Goal: Task Accomplishment & Management: Complete application form

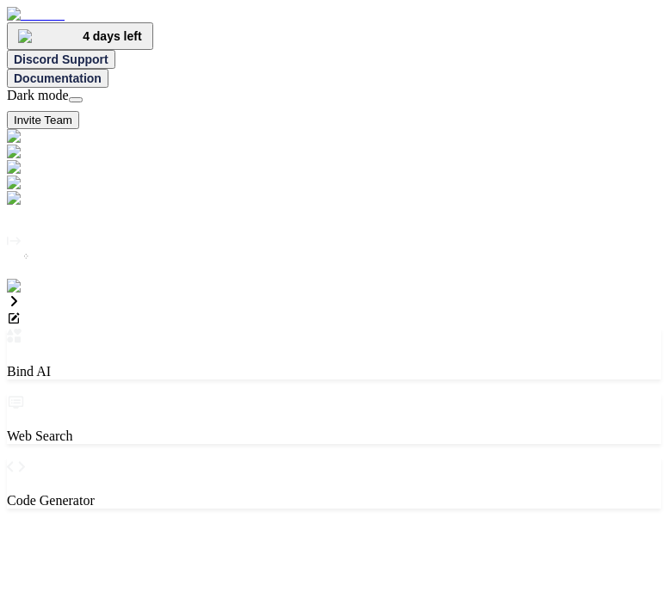
type textarea "x"
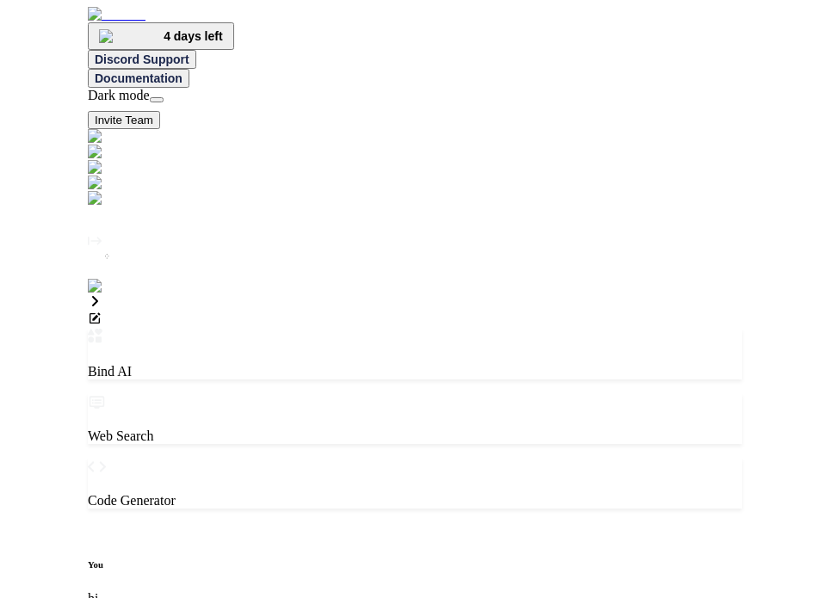
scroll to position [7, 0]
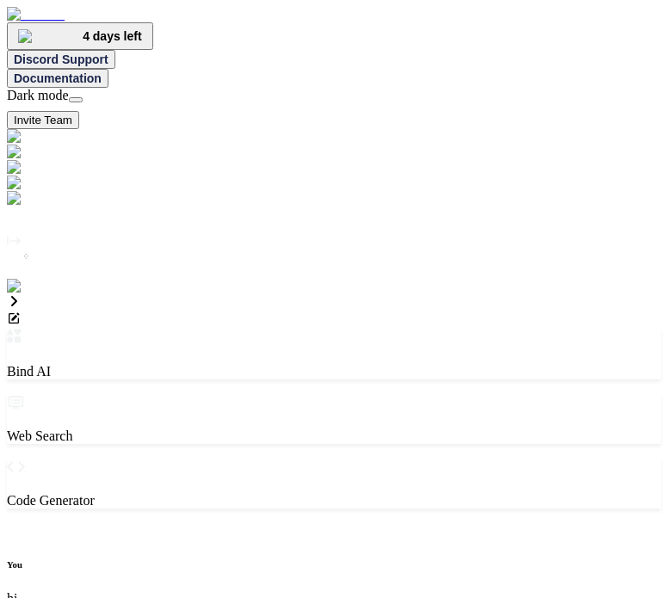
click at [22, 294] on img at bounding box center [35, 286] width 56 height 15
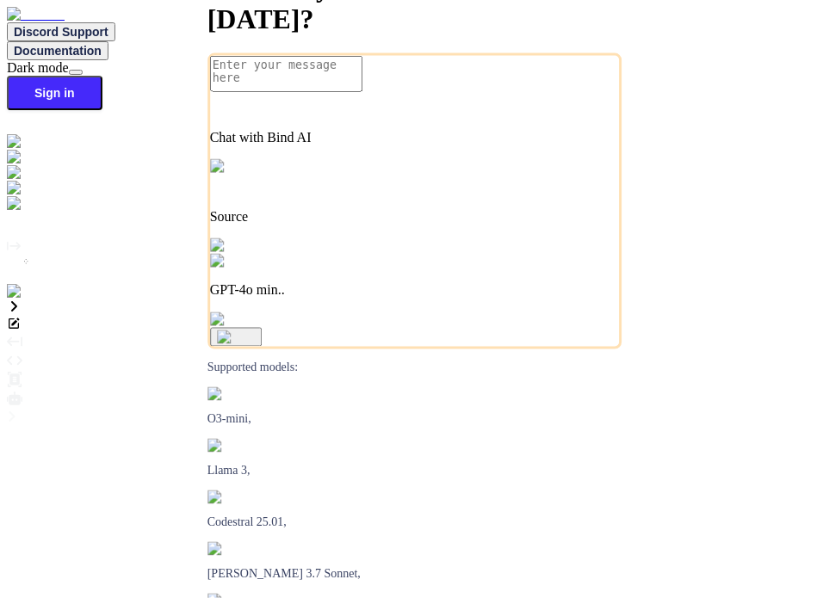
type textarea "x"
click at [25, 300] on img at bounding box center [30, 291] width 47 height 15
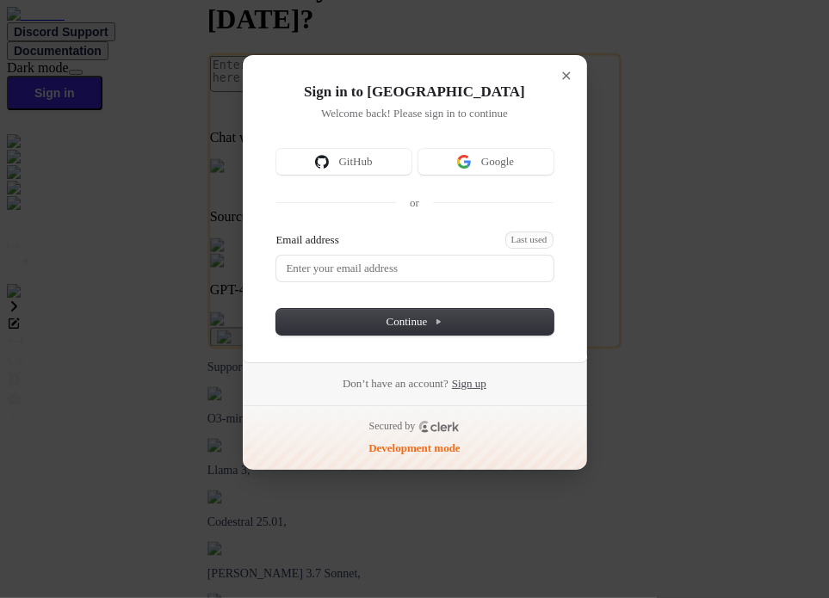
click at [472, 381] on link "Sign up" at bounding box center [469, 383] width 34 height 15
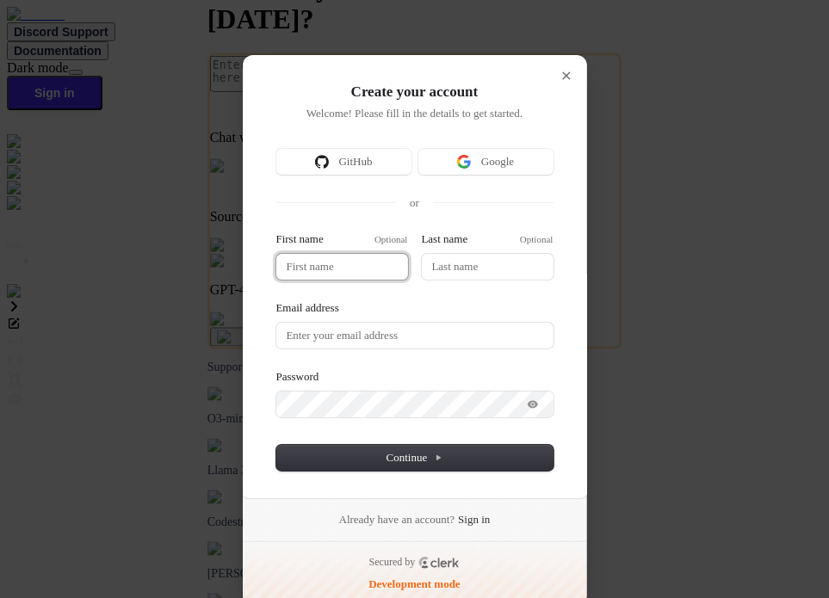
click at [341, 258] on input "First name" at bounding box center [342, 267] width 132 height 26
type input "t"
type input "te"
type input "tes"
type input "test"
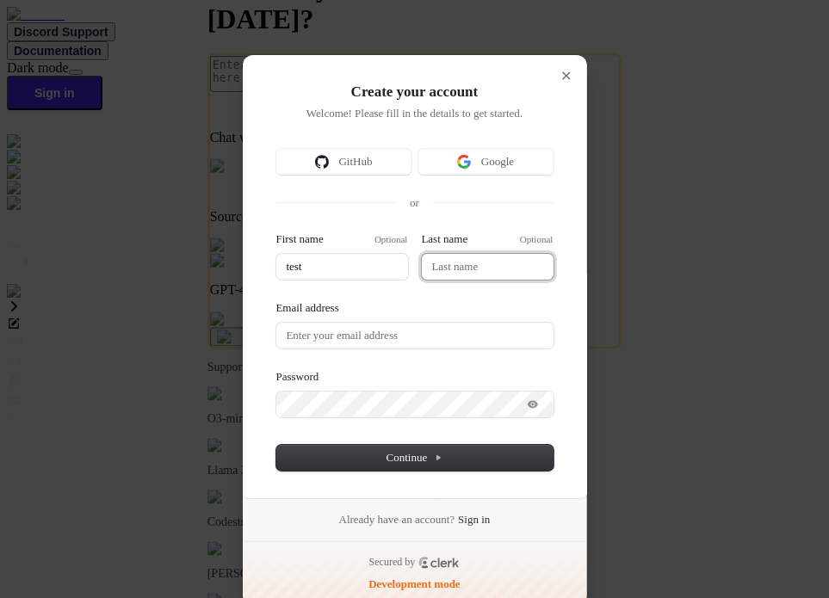
type input "test"
click at [455, 271] on input "Last name" at bounding box center [488, 267] width 132 height 26
type input "test"
type input "b"
type input "test"
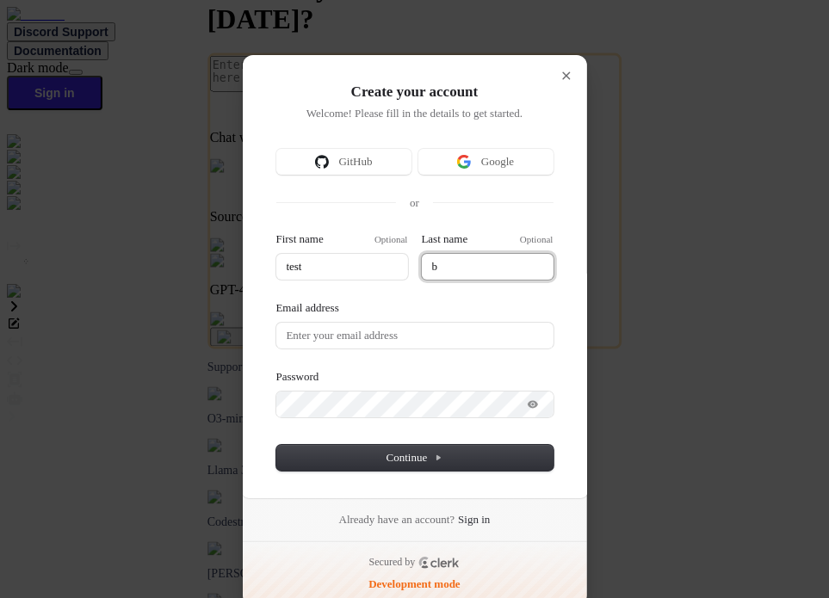
type input "bi"
type input "test"
type input "bin"
type input "test"
type input "bind"
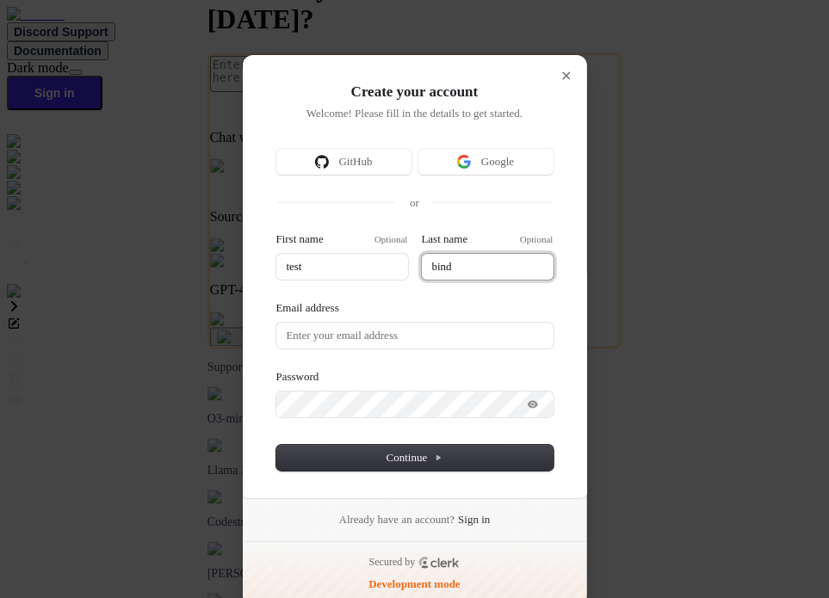
type input "test"
type input "bind5"
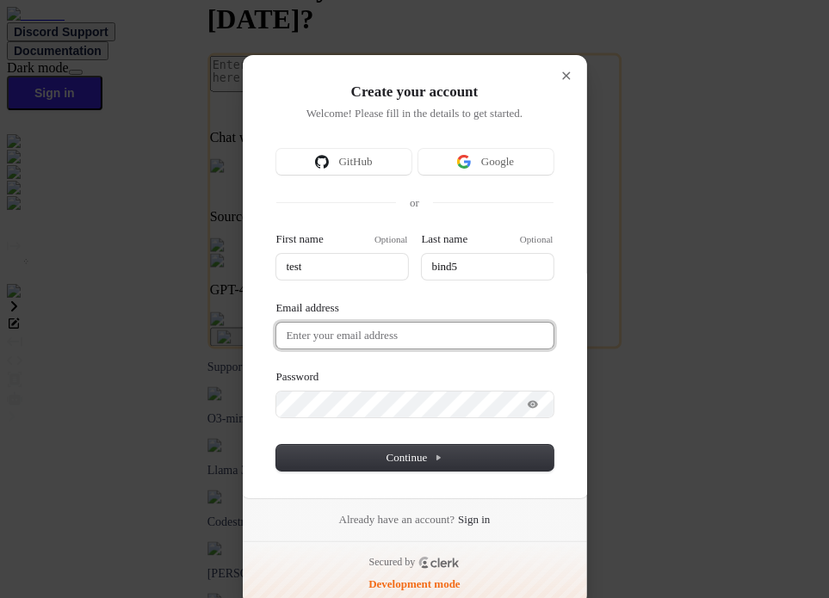
type input "test"
type input "bind5"
click at [378, 327] on input "Email address" at bounding box center [414, 336] width 277 height 26
paste input "testbind5"
type input "test"
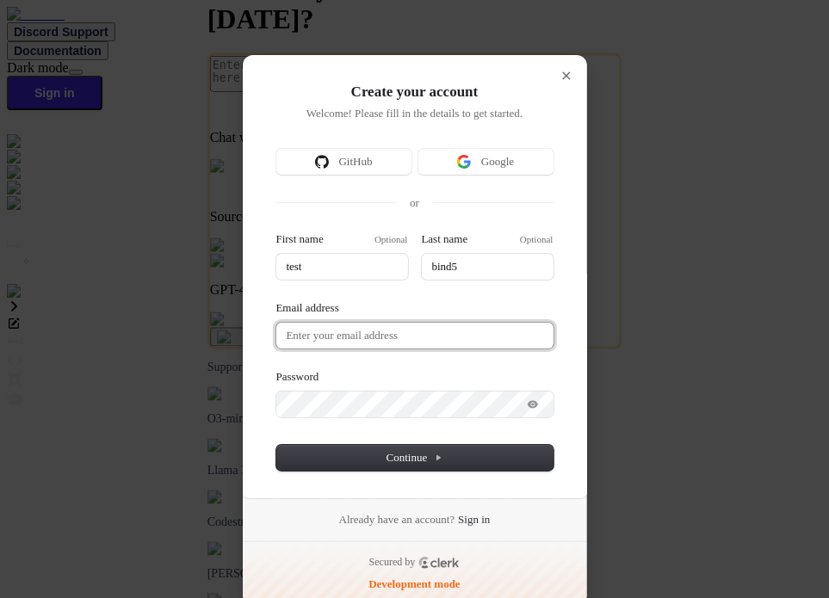
type input "bind5"
type input "testbind5@mailinator.com"
type input "test"
type input "bind5"
type input "testbind5@mailinator.com"
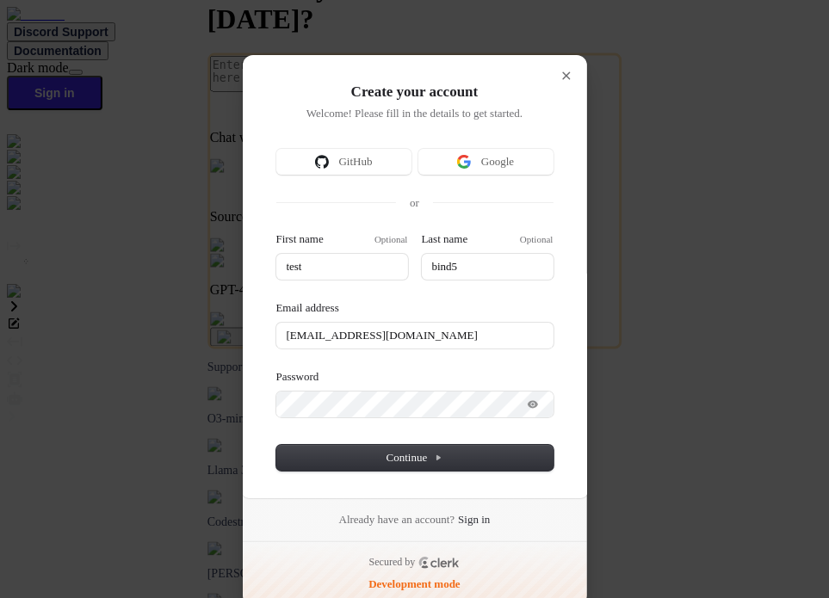
type input "test"
type input "bind5"
type input "testbind5@mailinator.com"
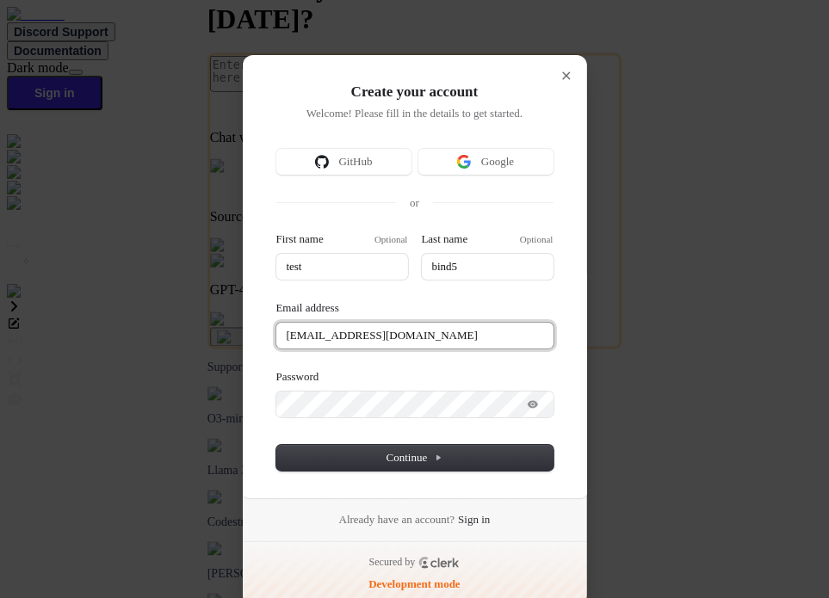
type input "test"
type input "bind5"
type input "testbind5@mailinator.com"
click at [326, 332] on input "testbind5@mailinator.com" at bounding box center [414, 336] width 277 height 26
type input "test"
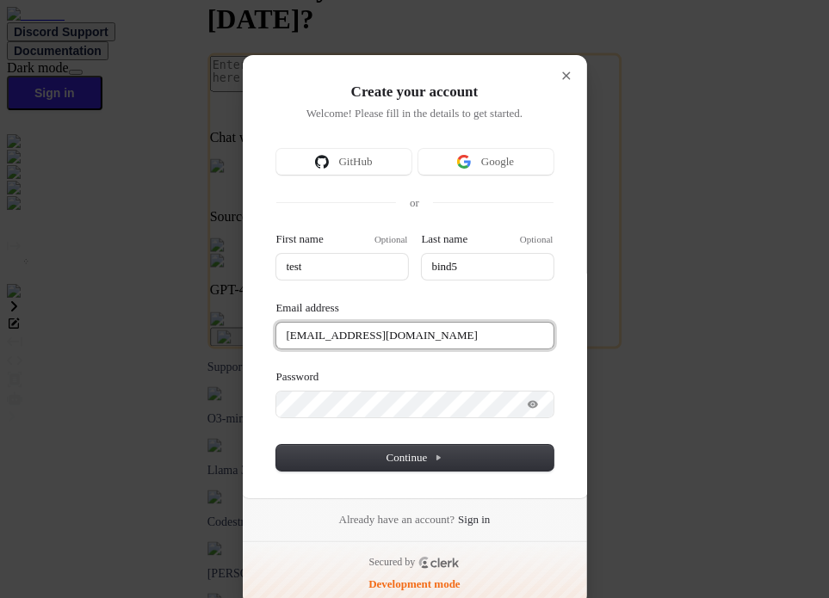
type input "bind5"
type input "testbind5=@mailinator.com"
type input "test"
type input "bind5"
type input "testbind5@mailinator.com"
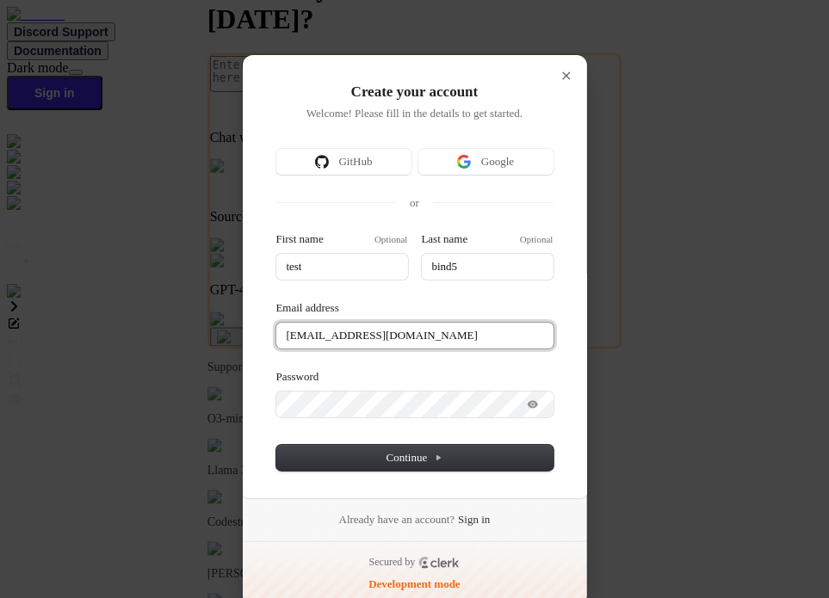
type input "test"
type input "bind5"
type input "testbind@mailinator.com"
type input "test"
type input "bind5"
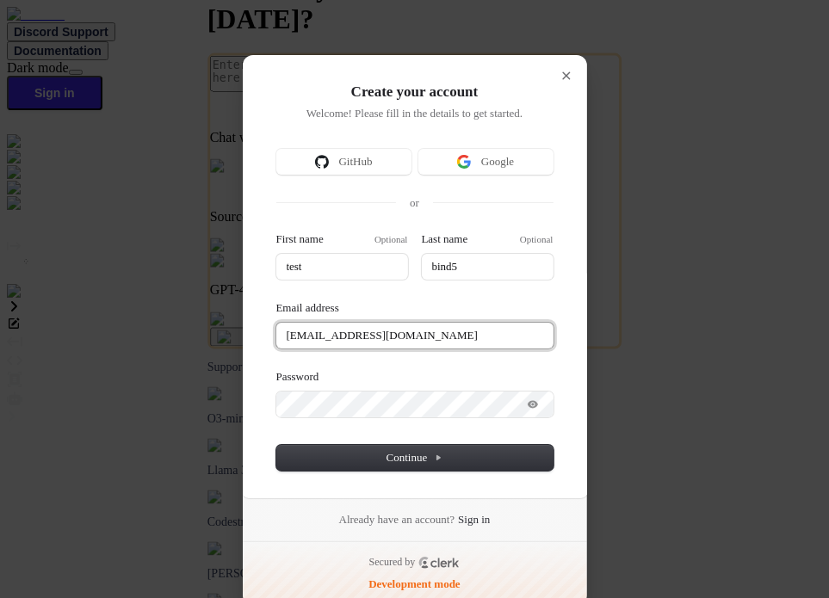
type input "testbind6@mailinator.com"
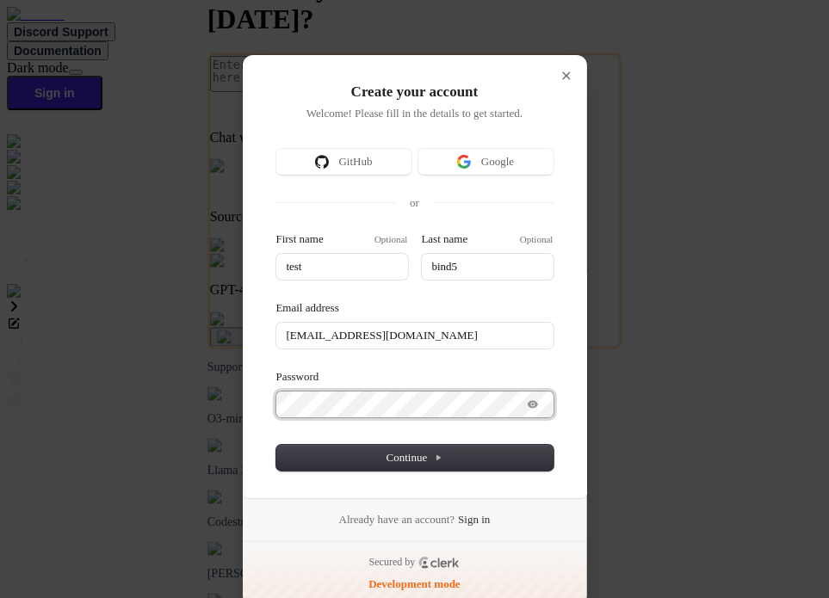
type input "test"
type input "bind5"
type input "testbind6@mailinator.com"
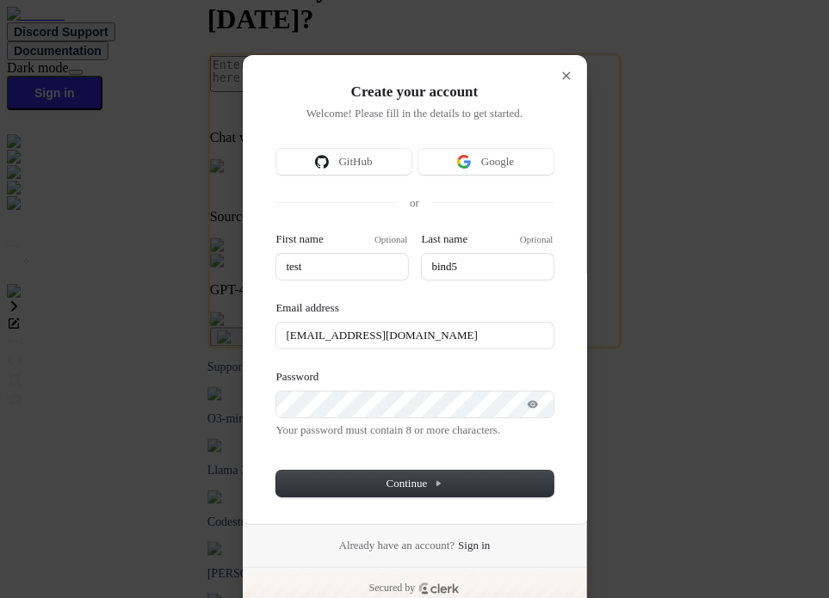
type input "test"
type input "bind5"
type input "testbind6@mailinator.com"
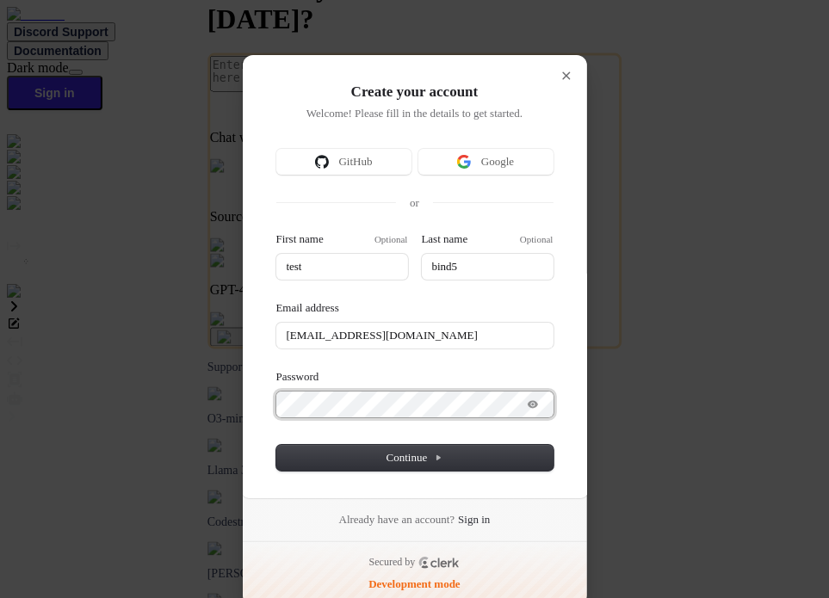
type input "test"
type input "bind5"
type input "testbind6@mailinator.com"
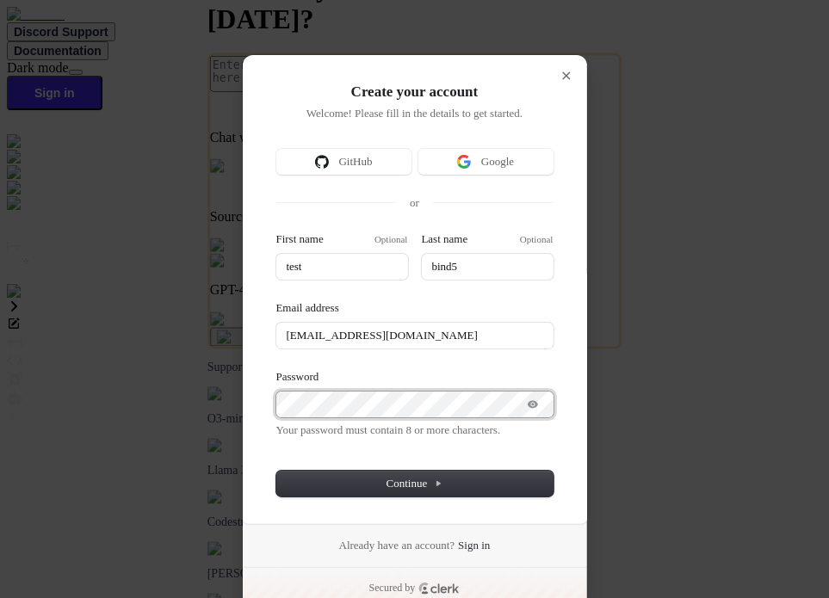
type input "test"
type input "bind5"
type input "testbind6@mailinator.com"
type input "test"
type input "bind5"
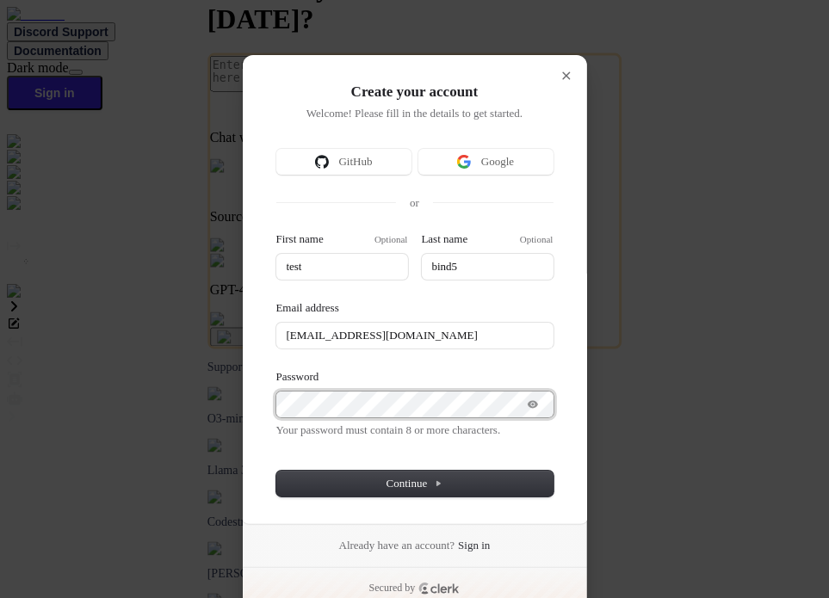
type input "testbind6@mailinator.com"
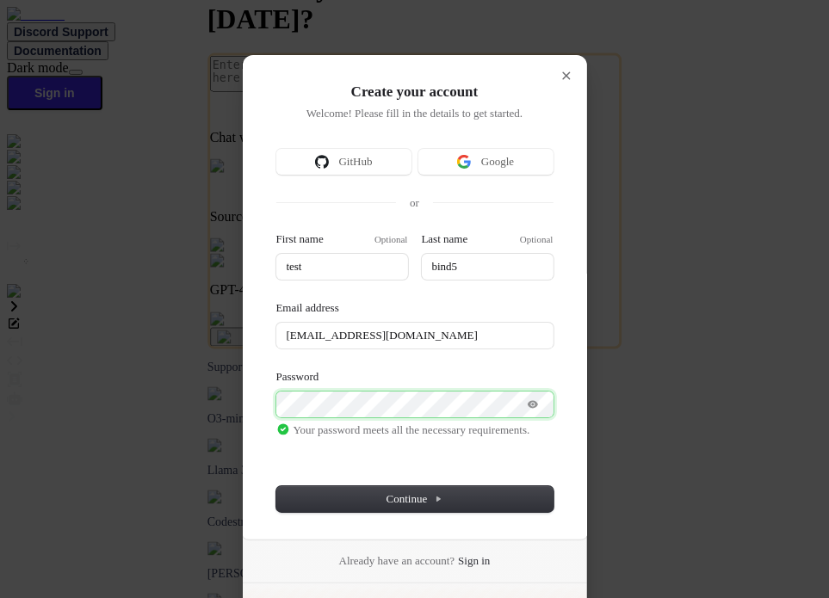
click at [276, 232] on button "submit" at bounding box center [283, 234] width 14 height 5
type input "test"
type input "bind5"
type input "testbind6@mailinator.com"
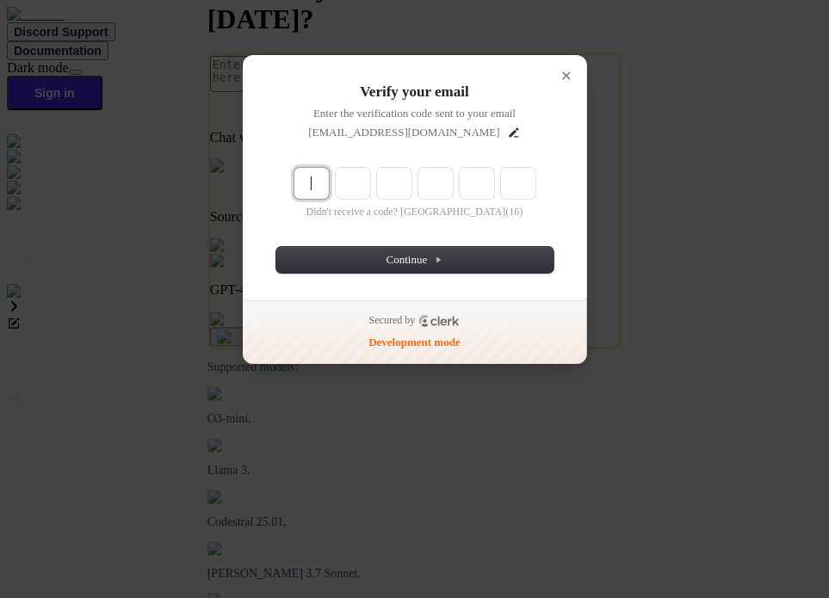
click at [315, 173] on input "Enter verification code" at bounding box center [433, 184] width 279 height 33
paste input "468135"
type input "468135"
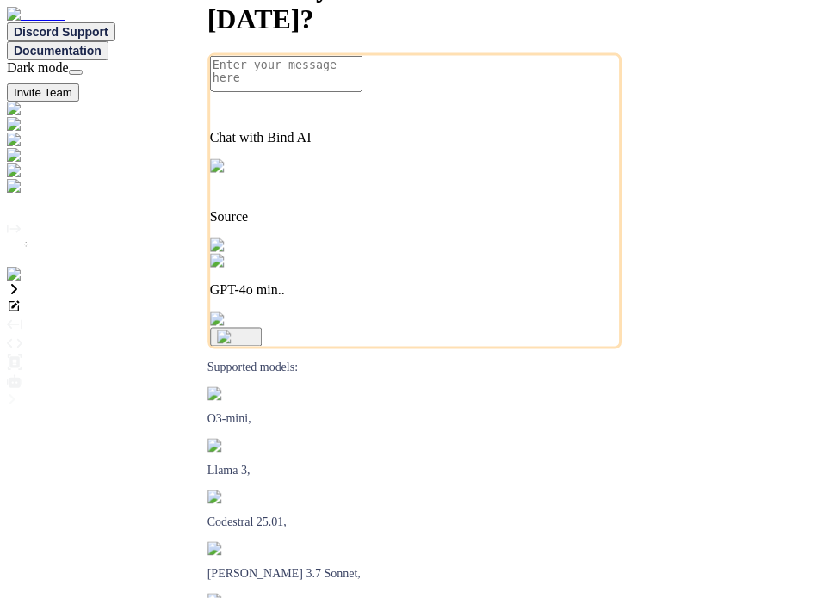
click at [21, 282] on icon at bounding box center [14, 289] width 14 height 14
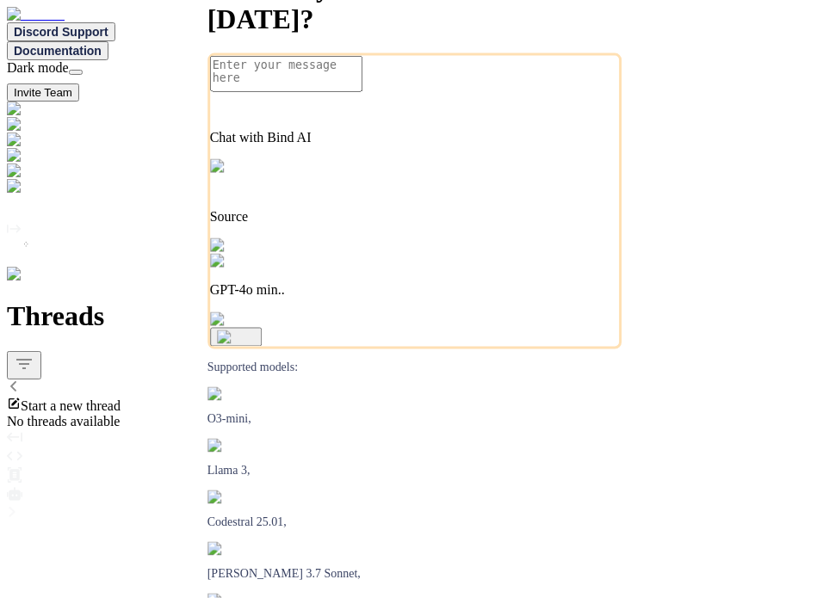
click at [16, 381] on icon at bounding box center [13, 386] width 6 height 10
type textarea "x"
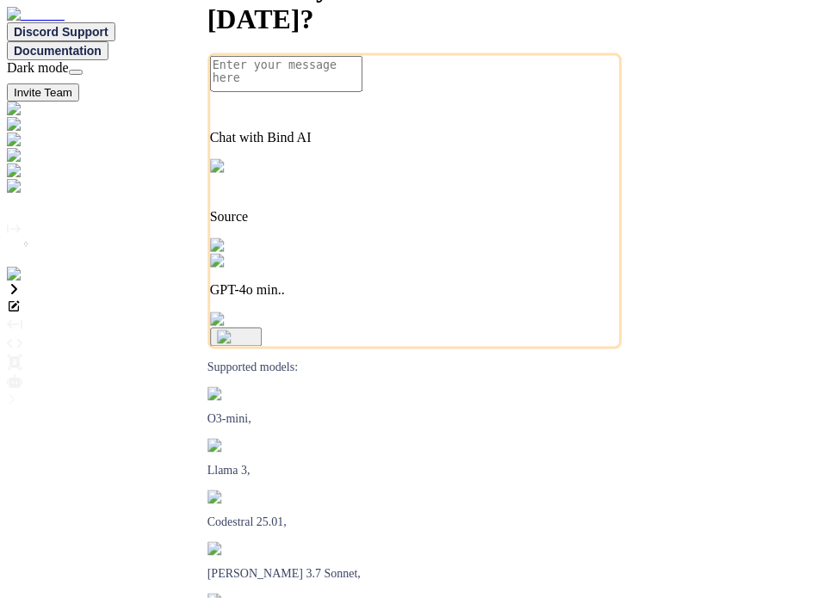
click at [29, 282] on img at bounding box center [35, 274] width 56 height 15
type textarea "x"
click at [23, 282] on img at bounding box center [35, 274] width 56 height 15
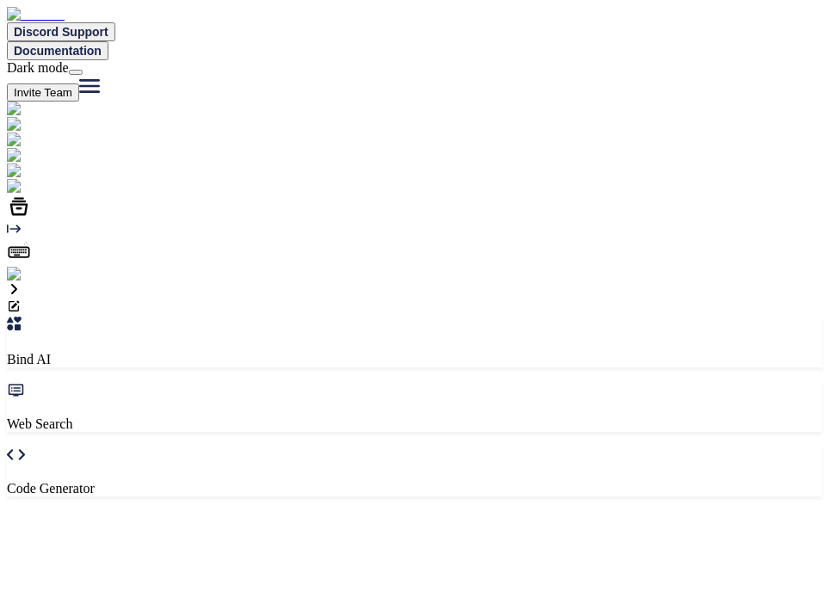
type textarea "x"
click at [160, 511] on textarea "hi" at bounding box center [84, 529] width 152 height 36
type textarea "x"
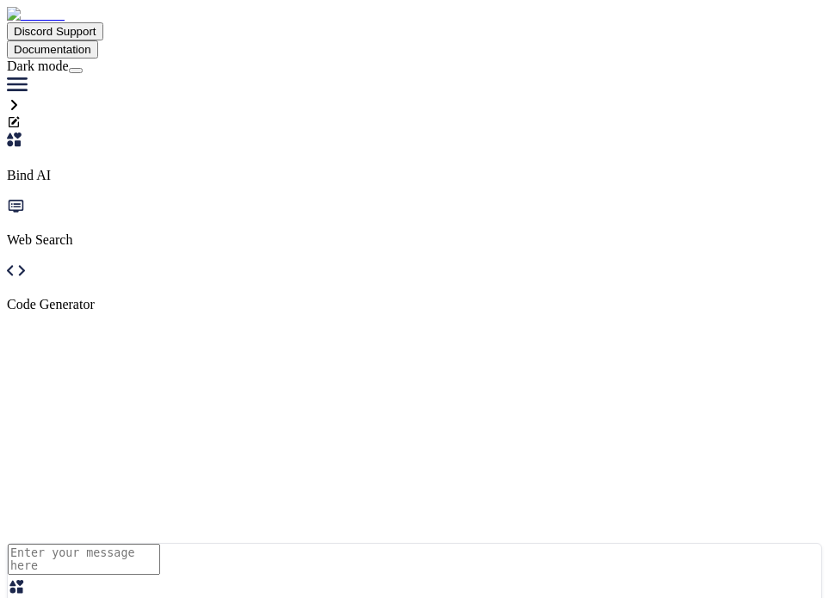
type textarea "hi"
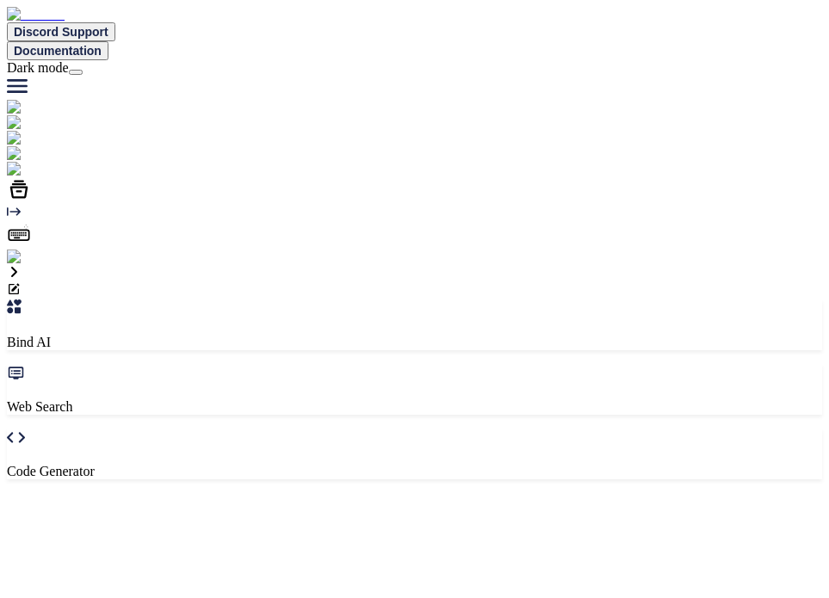
type textarea "x"
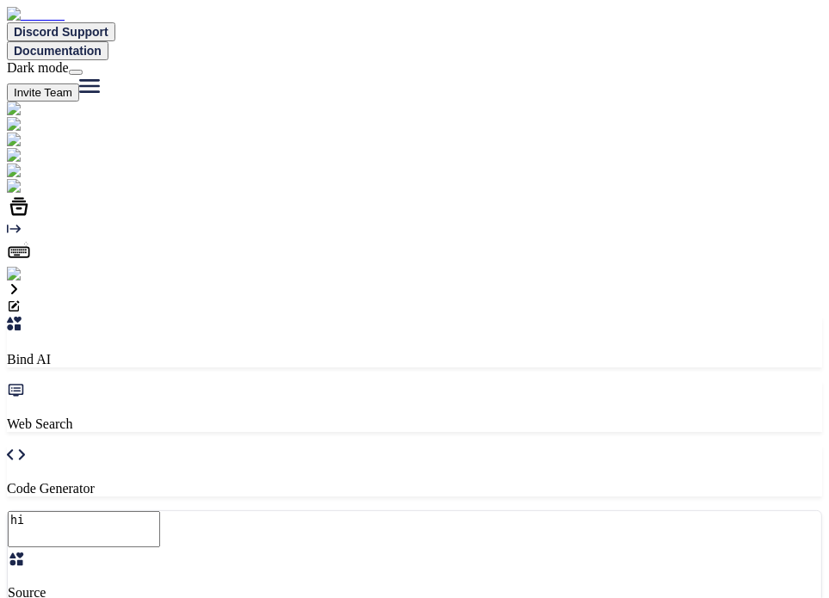
click at [34, 282] on img at bounding box center [35, 274] width 56 height 15
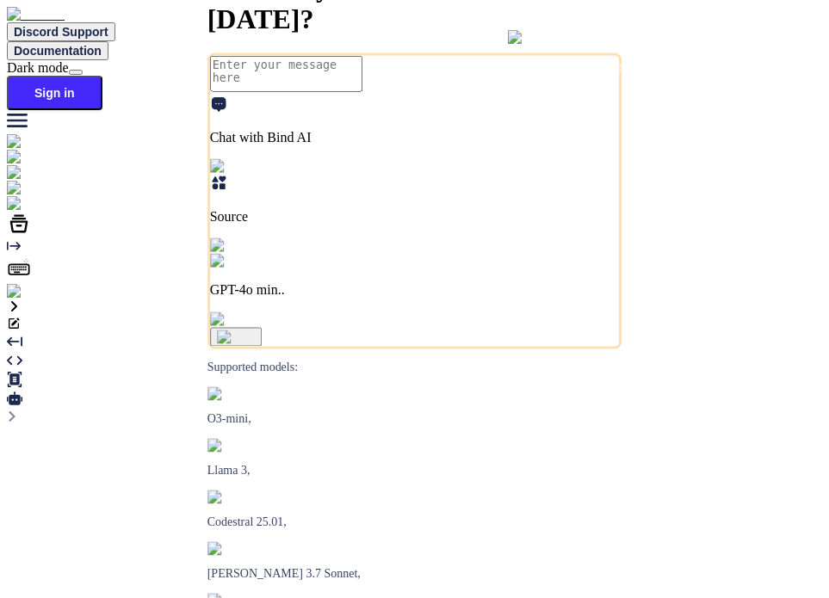
type textarea "x"
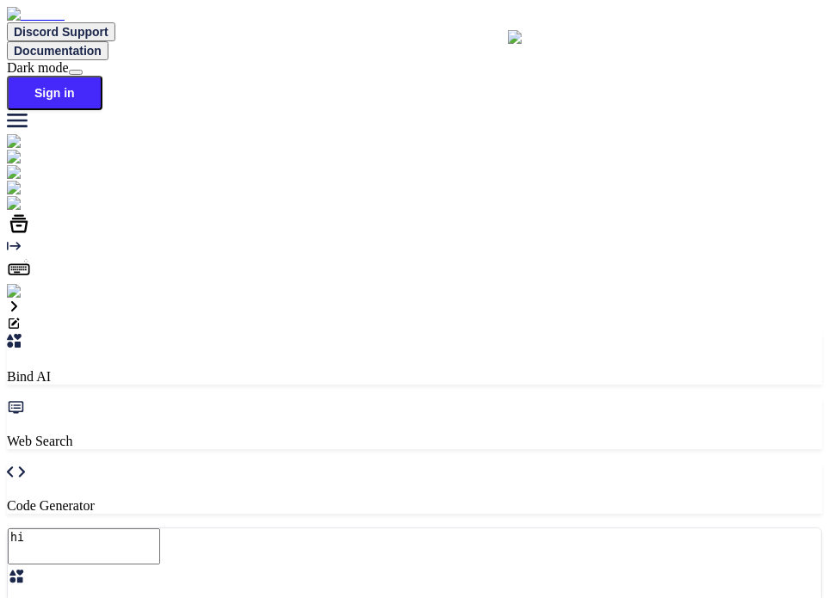
type textarea "x"
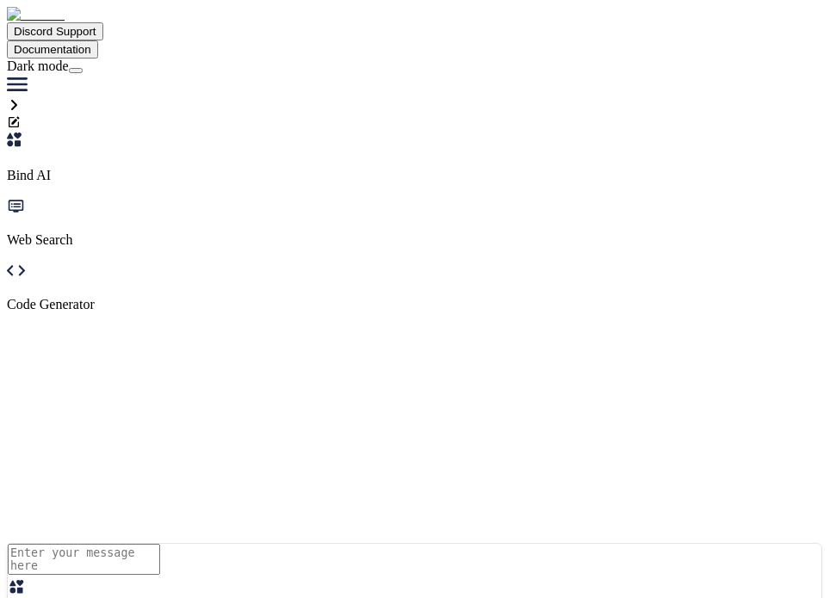
type textarea "hi"
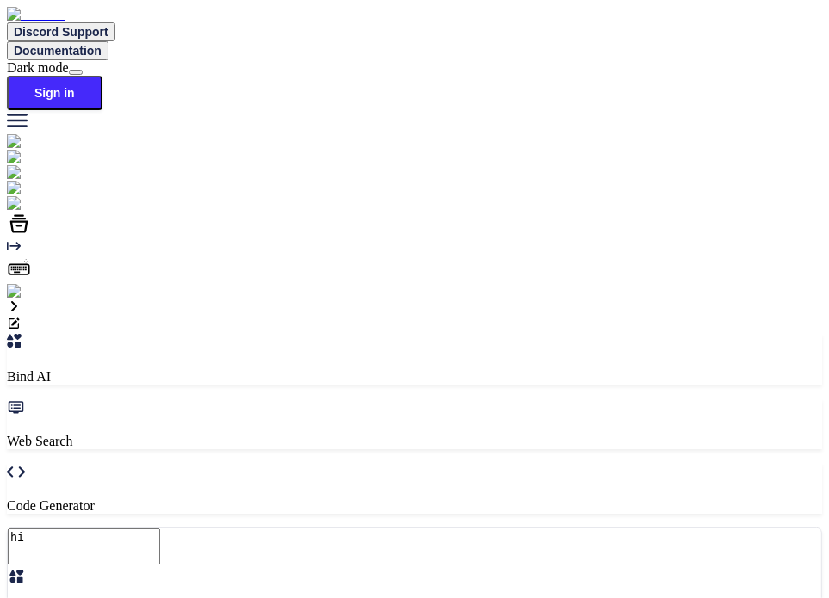
type textarea "x"
click at [24, 300] on img at bounding box center [30, 291] width 47 height 15
